Goal: Task Accomplishment & Management: Use online tool/utility

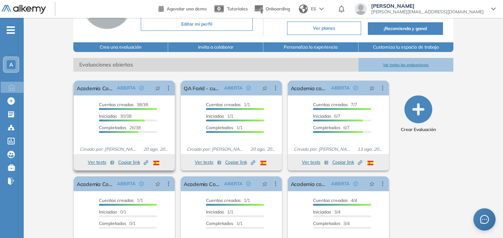
scroll to position [74, 0]
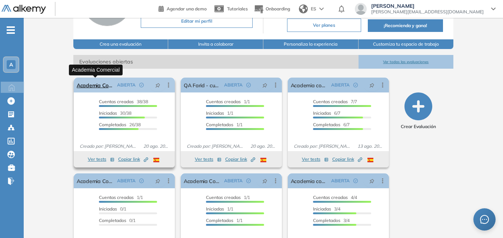
click at [97, 82] on link "Academia Comercial" at bounding box center [95, 84] width 37 height 15
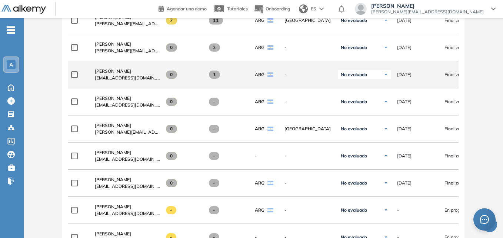
scroll to position [820, 0]
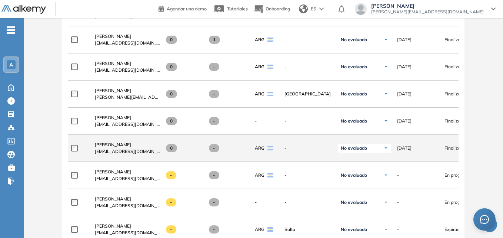
click at [116, 155] on span "[EMAIL_ADDRESS][DOMAIN_NAME]" at bounding box center [127, 151] width 65 height 7
drag, startPoint x: 440, startPoint y: 151, endPoint x: 390, endPoint y: 151, distance: 50.4
click at [390, 151] on div "**********" at bounding box center [317, 148] width 498 height 27
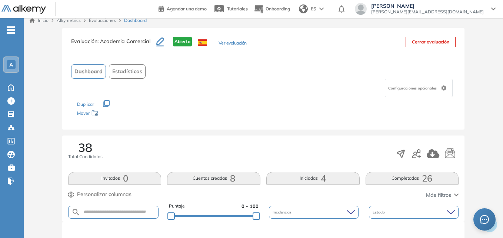
scroll to position [0, 0]
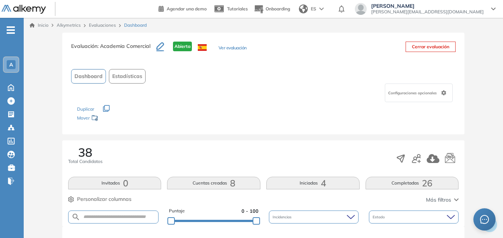
click at [11, 62] on span "A" at bounding box center [11, 65] width 4 height 6
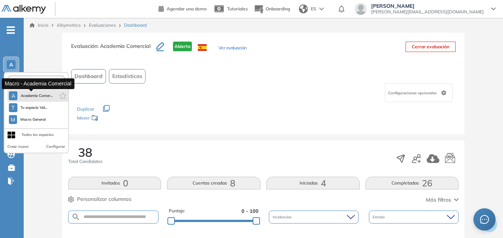
click at [27, 96] on span "Academia Comer..." at bounding box center [36, 96] width 32 height 6
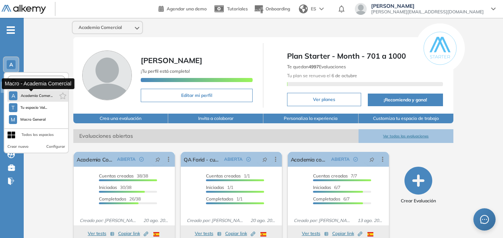
click at [26, 96] on span "Academia Comer..." at bounding box center [36, 96] width 32 height 6
click at [23, 94] on span "Academia Comer..." at bounding box center [36, 96] width 32 height 6
click at [10, 93] on div "A" at bounding box center [13, 95] width 9 height 9
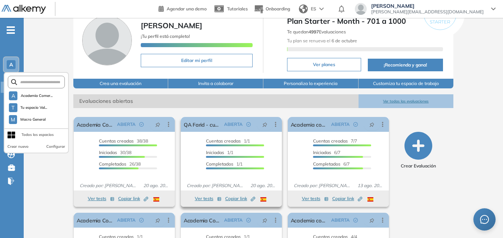
scroll to position [108, 0]
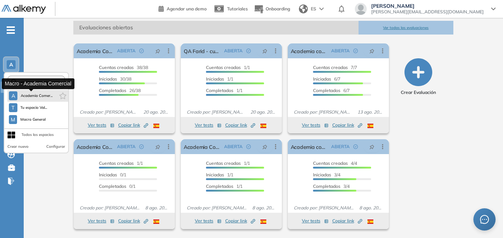
click at [23, 93] on span "Academia Comer..." at bounding box center [36, 96] width 32 height 6
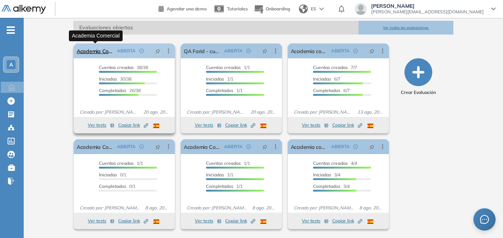
click at [94, 49] on link "Academia Comercial" at bounding box center [95, 50] width 37 height 15
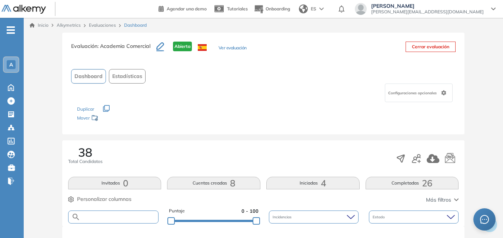
click at [87, 217] on input "text" at bounding box center [119, 217] width 78 height 6
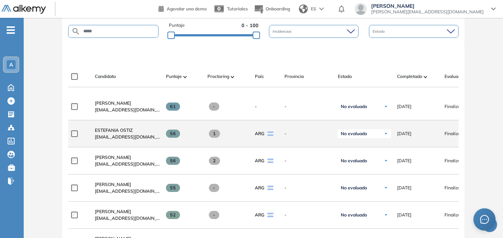
scroll to position [74, 0]
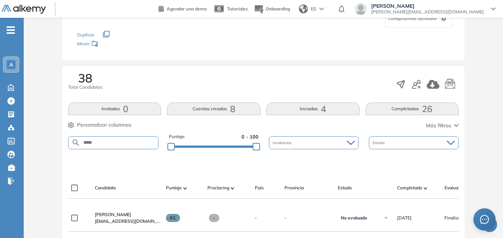
click at [114, 140] on input "*****" at bounding box center [119, 143] width 78 height 6
type input "*****"
click at [74, 140] on img at bounding box center [76, 142] width 9 height 9
click at [110, 145] on form "*****" at bounding box center [113, 142] width 90 height 13
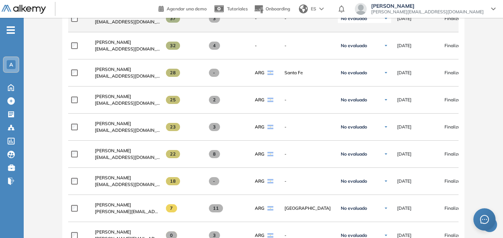
scroll to position [820, 0]
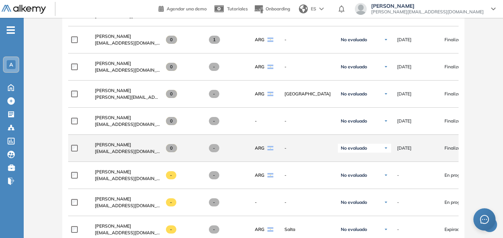
click at [304, 155] on div "-" at bounding box center [305, 148] width 53 height 19
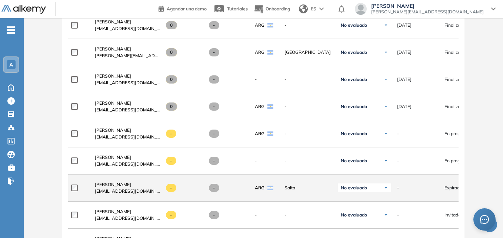
scroll to position [852, 0]
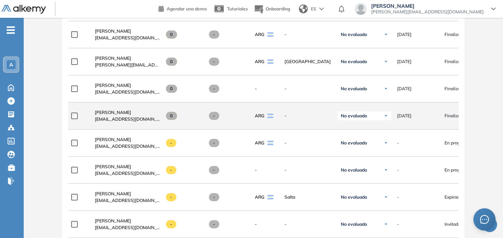
click at [437, 119] on div "[DATE]" at bounding box center [418, 115] width 42 height 7
drag, startPoint x: 93, startPoint y: 122, endPoint x: 162, endPoint y: 125, distance: 69.0
click at [162, 125] on div "**********" at bounding box center [317, 115] width 498 height 27
copy div "[EMAIL_ADDRESS][DOMAIN_NAME]"
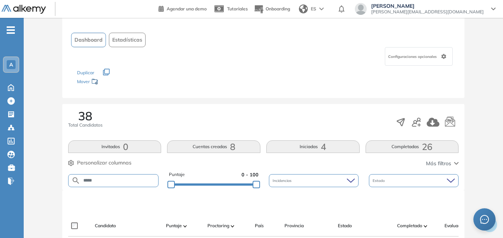
scroll to position [0, 0]
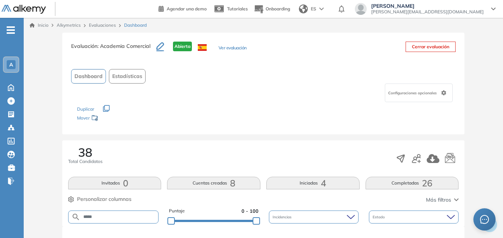
click at [82, 217] on input "*****" at bounding box center [119, 217] width 78 height 6
drag, startPoint x: 102, startPoint y: 216, endPoint x: 63, endPoint y: 213, distance: 39.0
click at [63, 213] on div "38 Total Candidatos Invitados 0 Cuentas creadas 8 Iniciadas 4 Completadas 26 Pe…" at bounding box center [263, 183] width 402 height 86
paste input "**********"
type input "**********"
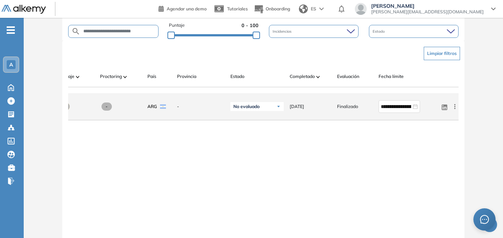
click at [457, 109] on icon at bounding box center [454, 106] width 7 height 7
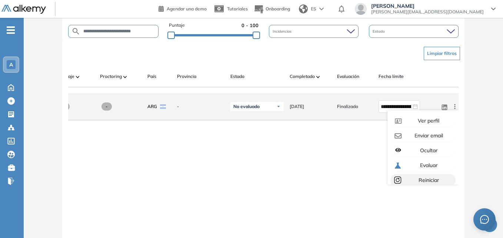
click at [425, 183] on span "Reiniciar" at bounding box center [428, 179] width 22 height 7
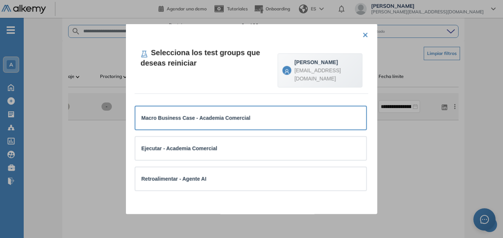
click at [249, 107] on div "Macro Business Case - Academia Comercial" at bounding box center [251, 117] width 231 height 23
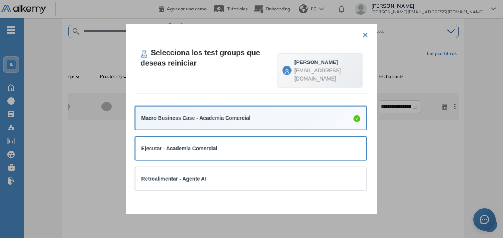
click at [235, 145] on div "Ejecutar - Academia Comercial" at bounding box center [251, 148] width 219 height 8
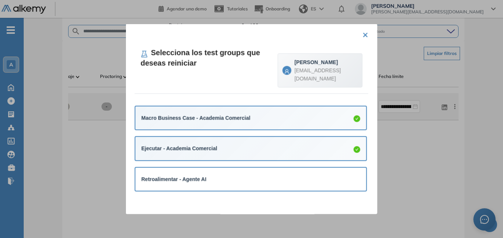
click at [239, 182] on div "Retroalimentar - Agente AI" at bounding box center [251, 179] width 219 height 8
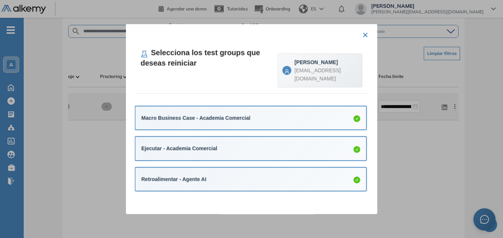
scroll to position [37, 0]
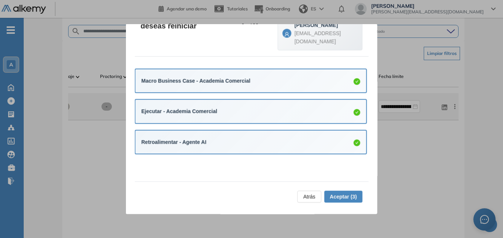
click at [344, 195] on span "Aceptar (3)" at bounding box center [343, 196] width 27 height 8
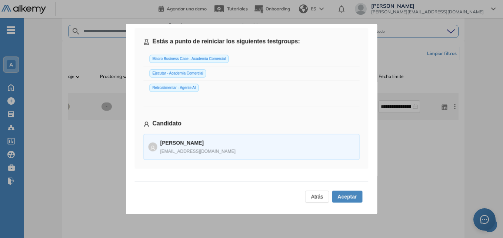
click at [348, 193] on span "Aceptar" at bounding box center [347, 196] width 19 height 8
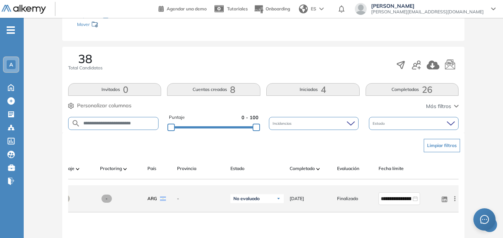
scroll to position [0, 0]
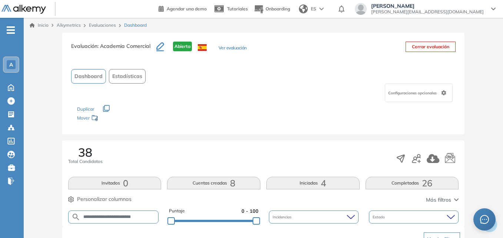
click at [14, 60] on div "A" at bounding box center [11, 64] width 9 height 9
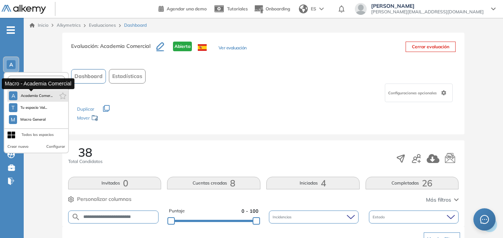
click at [26, 97] on span "Academia Comer..." at bounding box center [36, 96] width 32 height 6
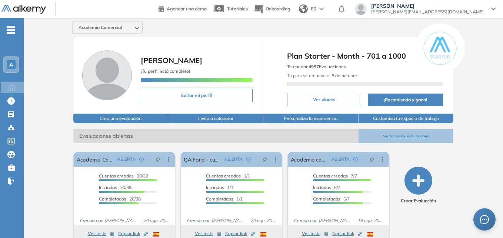
click at [59, 202] on div "Academia Comercial [PERSON_NAME] ¡Tu perfil está completo! Editar mi perfil Pla…" at bounding box center [264, 182] width 480 height 328
click at [5, 62] on div "A" at bounding box center [11, 64] width 15 height 15
click at [40, 41] on div "Academia Comercial [PERSON_NAME] ¡Tu perfil está completo! Editar mi perfil Pla…" at bounding box center [264, 182] width 480 height 328
